Goal: Task Accomplishment & Management: Use online tool/utility

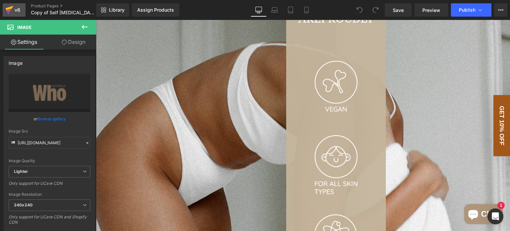
click at [13, 10] on icon at bounding box center [9, 10] width 8 height 17
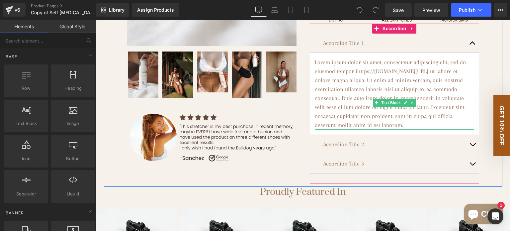
scroll to position [332, 0]
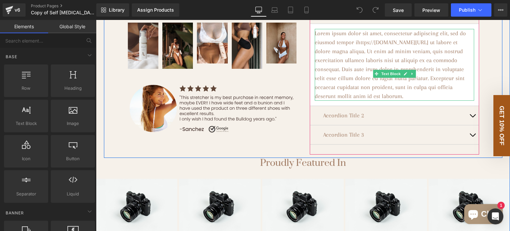
click at [357, 101] on p "Lorem ipsum dolor sit amet, consectetur adipiscing elit, sed do eiusmod tempor …" at bounding box center [394, 65] width 159 height 72
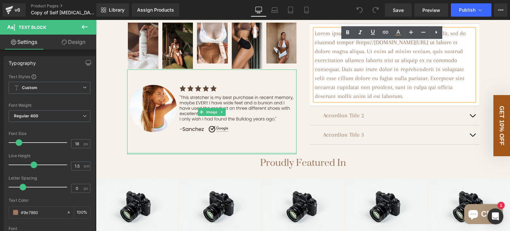
click at [281, 154] on div at bounding box center [211, 153] width 169 height 2
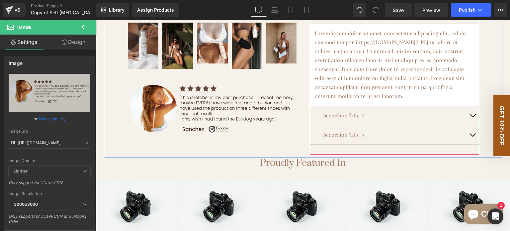
click at [384, 125] on div "Accordion Title 2 Text Block" at bounding box center [394, 115] width 169 height 19
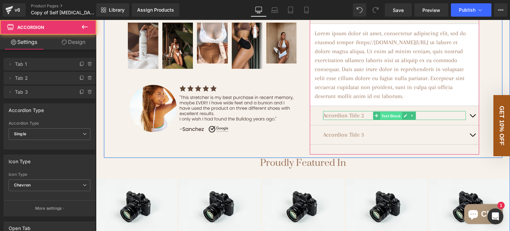
click at [387, 120] on span "Text Block" at bounding box center [391, 116] width 22 height 8
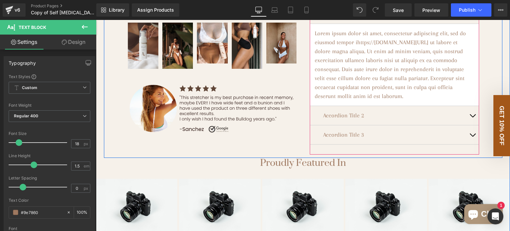
click at [472, 117] on span "button" at bounding box center [472, 117] width 0 height 0
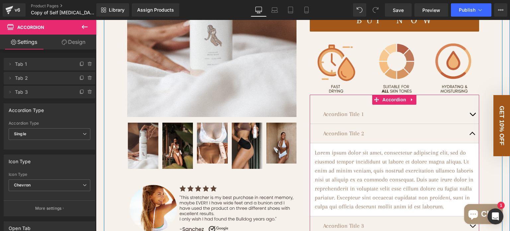
scroll to position [247, 0]
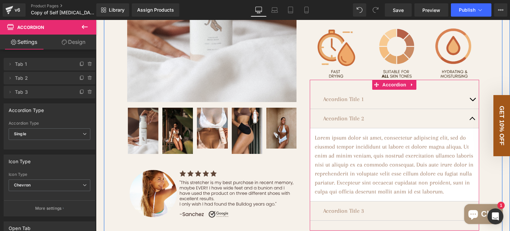
click at [466, 128] on button "button" at bounding box center [471, 118] width 13 height 19
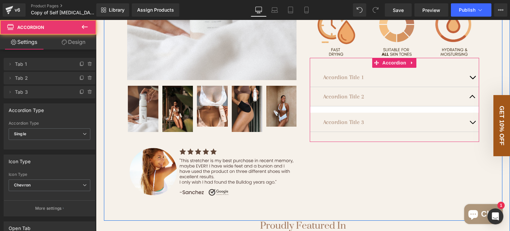
scroll to position [280, 0]
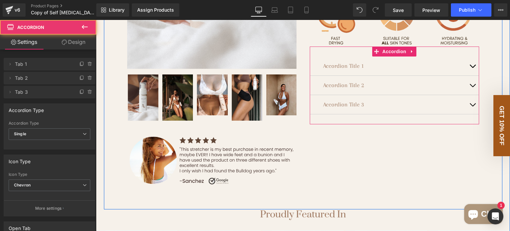
click at [466, 114] on button "button" at bounding box center [471, 104] width 13 height 19
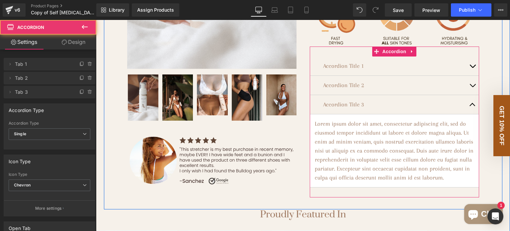
click at [466, 114] on button "button" at bounding box center [471, 104] width 13 height 19
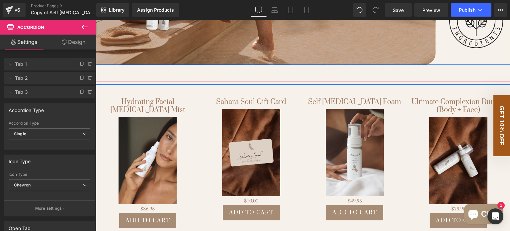
scroll to position [1076, 0]
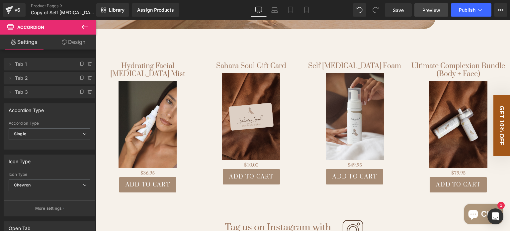
click at [425, 8] on span "Preview" at bounding box center [431, 10] width 18 height 7
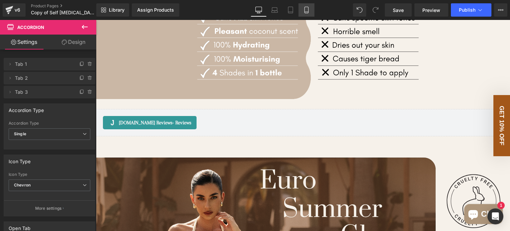
click at [305, 9] on icon at bounding box center [306, 10] width 7 height 7
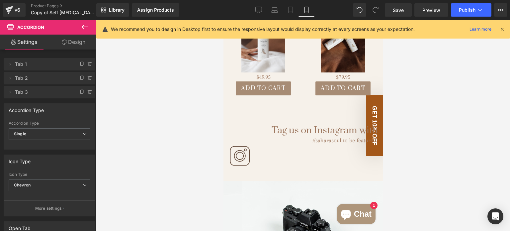
scroll to position [1294, 0]
